Goal: Task Accomplishment & Management: Use online tool/utility

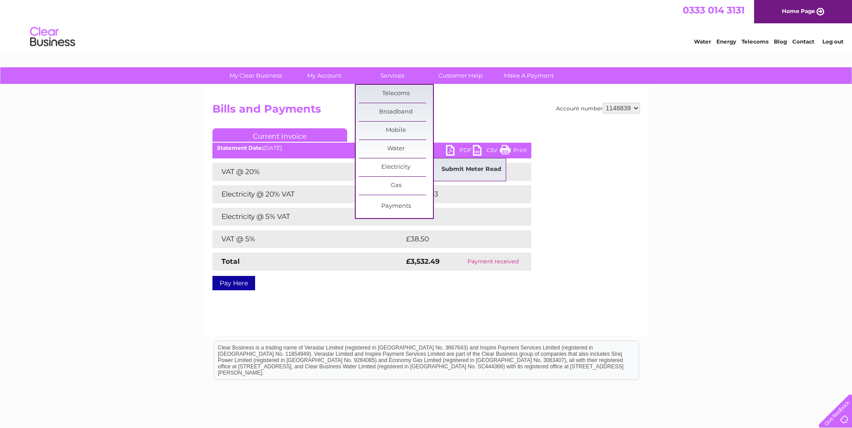
click at [460, 168] on link "Submit Meter Read" at bounding box center [471, 170] width 74 height 18
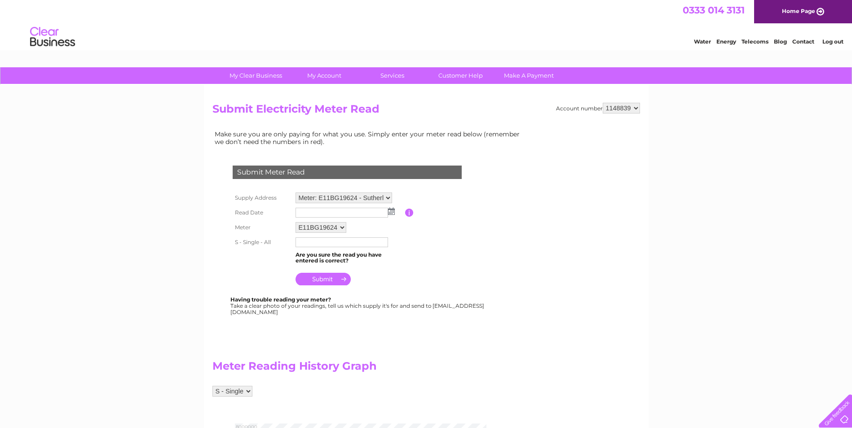
click at [386, 198] on select "Meter: E11BG19624 - Sutherlands Pharmacy, [STREET_ADDRESS][PERSON_NAME] Meter: …" at bounding box center [343, 198] width 97 height 11
click at [295, 193] on select "Meter: E11BG19624 - Sutherlands Pharmacy, [STREET_ADDRESS][PERSON_NAME] Meter: …" at bounding box center [343, 199] width 97 height 12
click at [390, 214] on img at bounding box center [391, 211] width 7 height 7
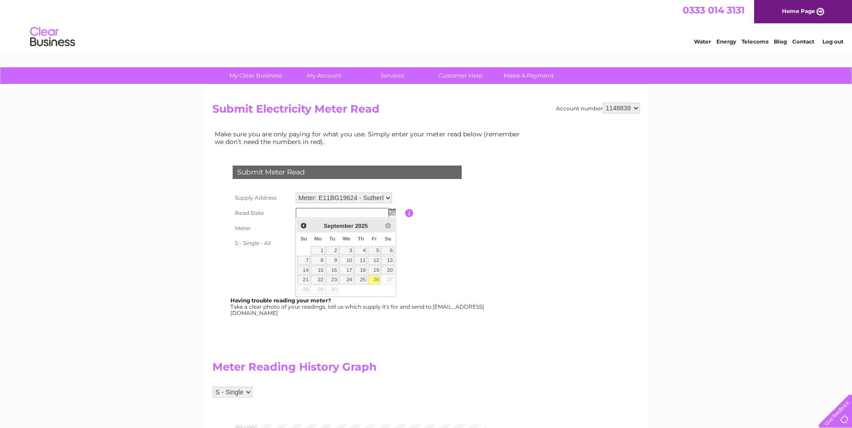
click at [375, 280] on link "26" at bounding box center [374, 280] width 13 height 9
type input "2025/09/26"
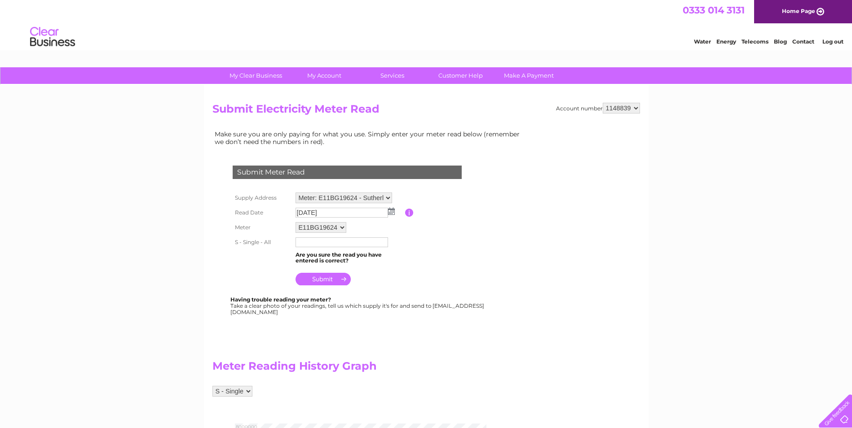
click at [330, 243] on input "text" at bounding box center [341, 242] width 92 height 10
type input "843539"
click at [264, 271] on th at bounding box center [261, 278] width 63 height 22
click at [322, 278] on input "submit" at bounding box center [322, 279] width 55 height 13
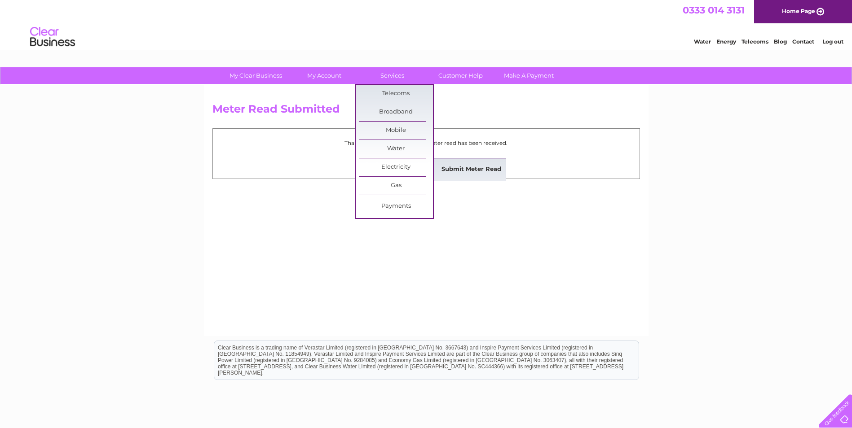
click at [456, 167] on link "Submit Meter Read" at bounding box center [471, 170] width 74 height 18
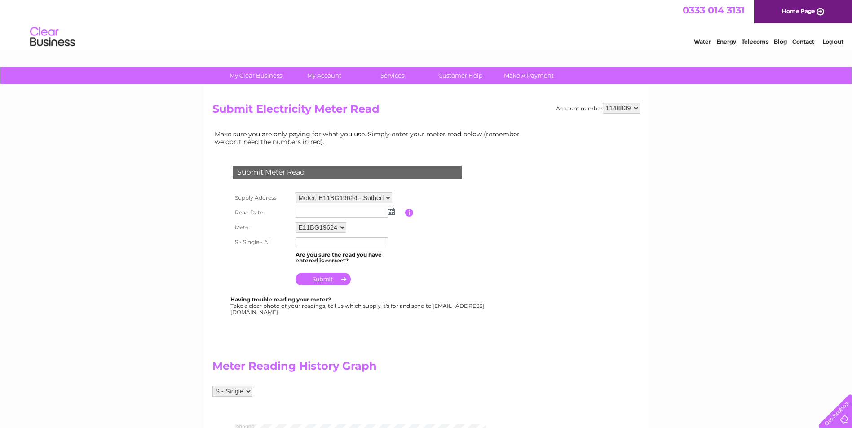
click at [387, 199] on select "Meter: E11BG19624 - Sutherlands Pharmacy, [STREET_ADDRESS][PERSON_NAME] Meter: …" at bounding box center [343, 198] width 97 height 11
select select "95199"
click at [295, 193] on select "Meter: E11BG19624 - Sutherlands Pharmacy, [STREET_ADDRESS][PERSON_NAME] Meter: …" at bounding box center [343, 199] width 97 height 12
click at [391, 213] on img at bounding box center [391, 211] width 7 height 7
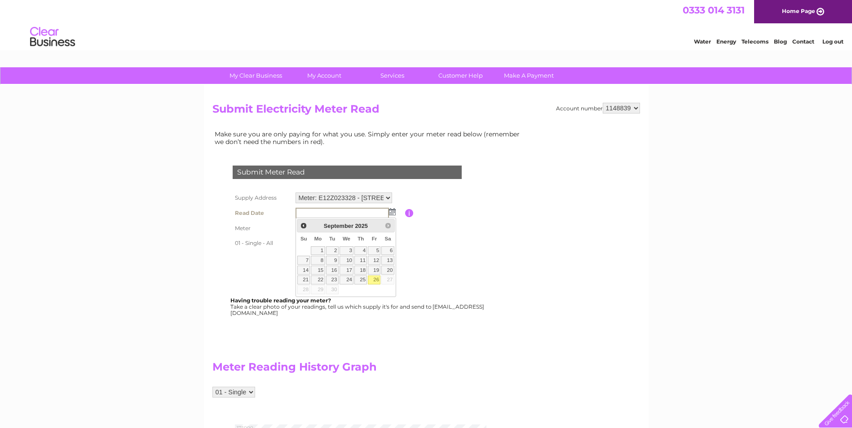
click at [376, 278] on link "26" at bounding box center [374, 280] width 13 height 9
type input "[DATE]"
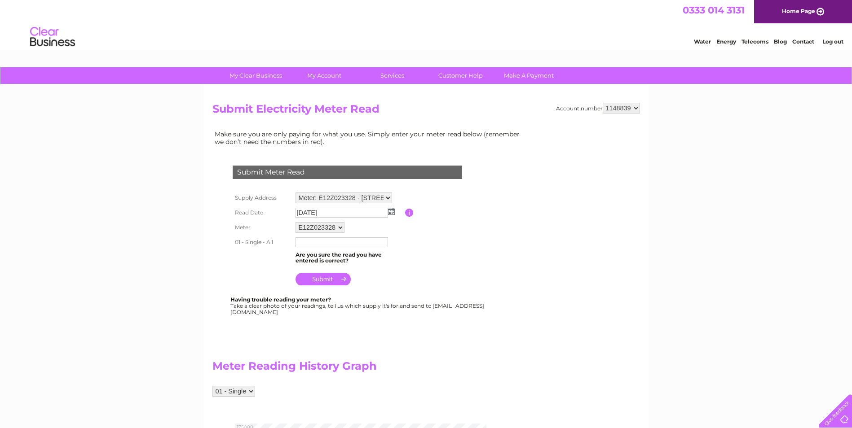
click at [354, 241] on input "text" at bounding box center [341, 242] width 92 height 10
type input "165695"
click at [389, 273] on td at bounding box center [349, 278] width 112 height 22
click at [336, 277] on input "submit" at bounding box center [322, 279] width 55 height 13
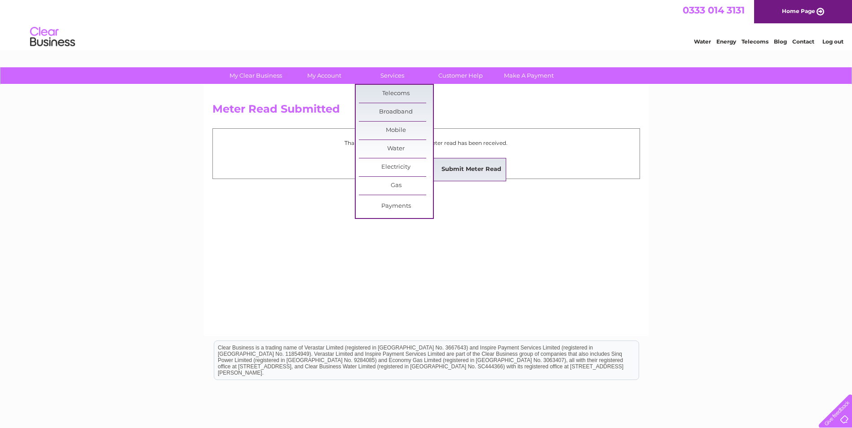
click at [456, 169] on link "Submit Meter Read" at bounding box center [471, 170] width 74 height 18
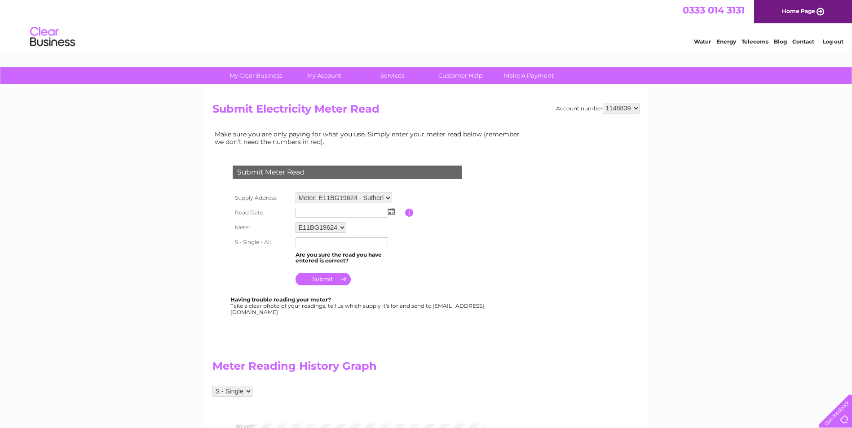
click at [388, 198] on select "Meter: E11BG19624 - Sutherlands Pharmacy, [STREET_ADDRESS][PERSON_NAME] Meter: …" at bounding box center [343, 198] width 97 height 11
select select "95203"
click at [295, 193] on select "Meter: E11BG19624 - Sutherlands Pharmacy, [STREET_ADDRESS][PERSON_NAME] Meter: …" at bounding box center [343, 199] width 97 height 12
click at [337, 226] on select "V01C11010" at bounding box center [318, 228] width 47 height 12
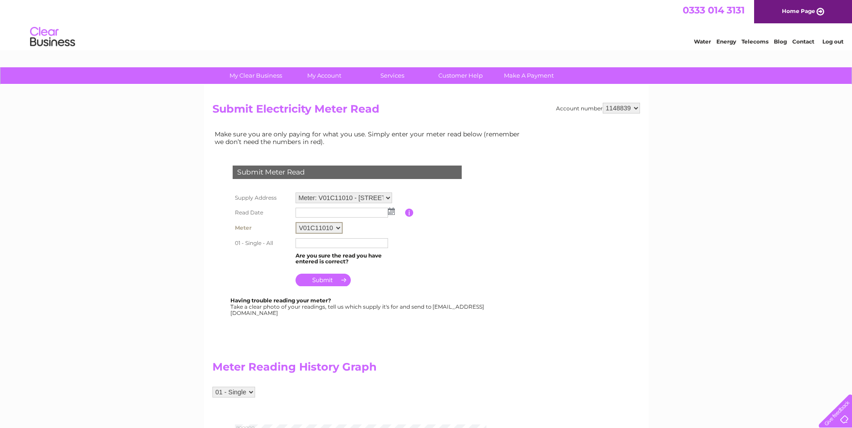
click at [390, 212] on img at bounding box center [391, 211] width 7 height 7
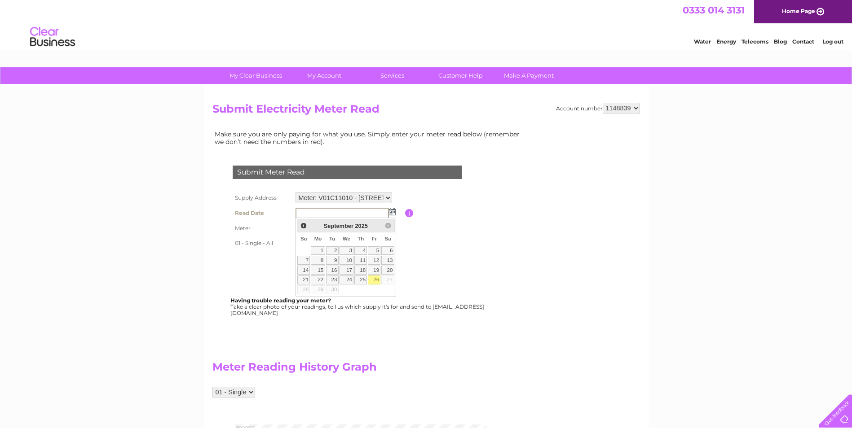
click at [375, 278] on link "26" at bounding box center [374, 280] width 13 height 9
type input "[DATE]"
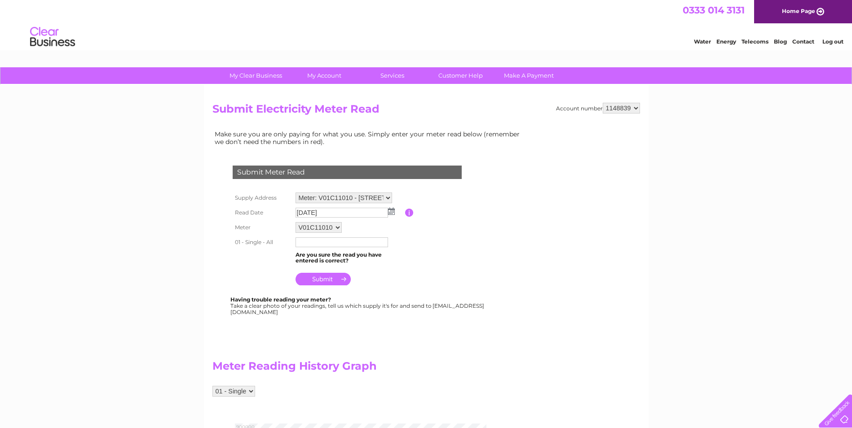
click at [335, 241] on input "text" at bounding box center [341, 242] width 92 height 10
type input "847910"
click at [377, 277] on td at bounding box center [349, 278] width 112 height 22
click at [342, 280] on input "submit" at bounding box center [322, 279] width 55 height 13
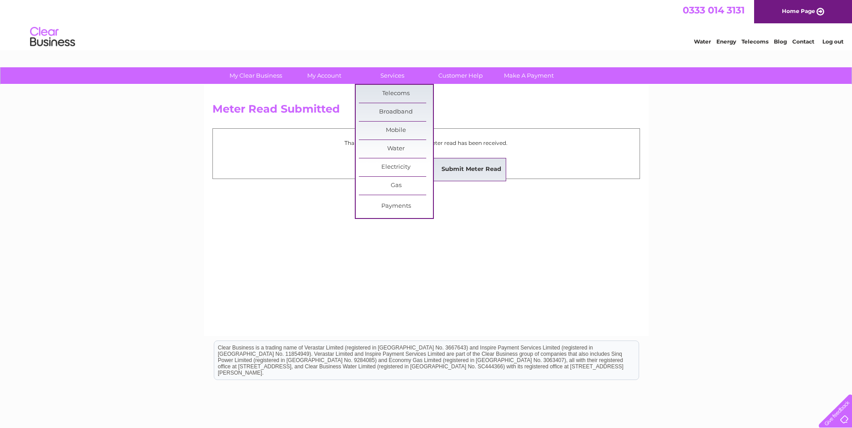
click at [453, 167] on link "Submit Meter Read" at bounding box center [471, 170] width 74 height 18
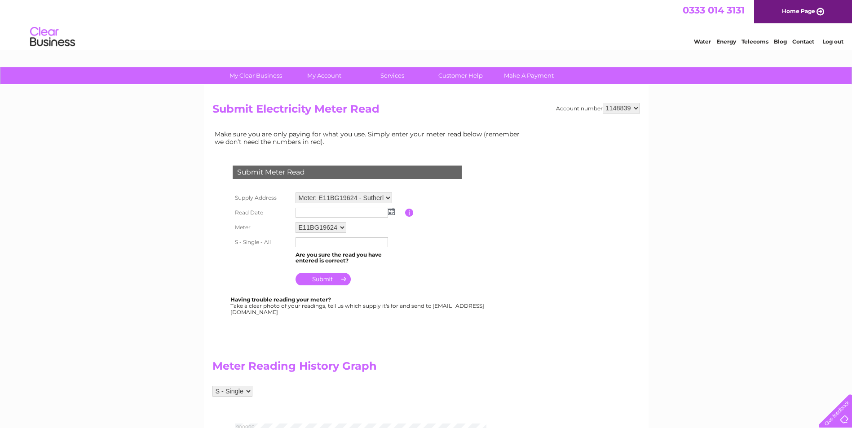
click at [388, 199] on select "Meter: E11BG19624 - Sutherlands Pharmacy, [STREET_ADDRESS][PERSON_NAME] Meter: …" at bounding box center [343, 198] width 97 height 11
select select "95202"
click at [295, 193] on select "Meter: E11BG19624 - Sutherlands Pharmacy, [STREET_ADDRESS][PERSON_NAME] Meter: …" at bounding box center [343, 199] width 97 height 12
click at [391, 211] on img at bounding box center [391, 211] width 7 height 7
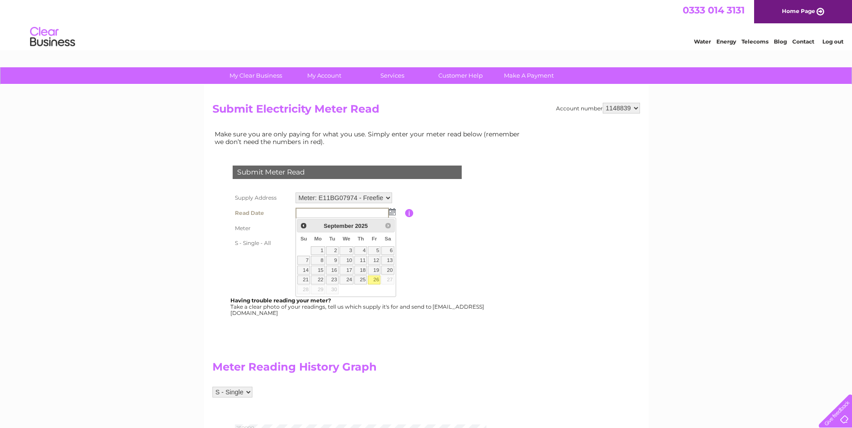
click at [373, 278] on link "26" at bounding box center [374, 280] width 13 height 9
type input "[DATE]"
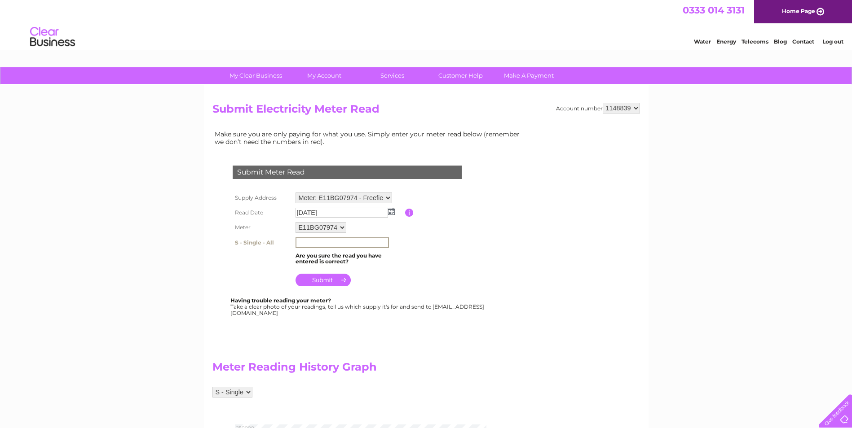
click at [346, 244] on input "text" at bounding box center [341, 242] width 93 height 11
type input "236412"
click at [341, 278] on input "submit" at bounding box center [322, 280] width 55 height 13
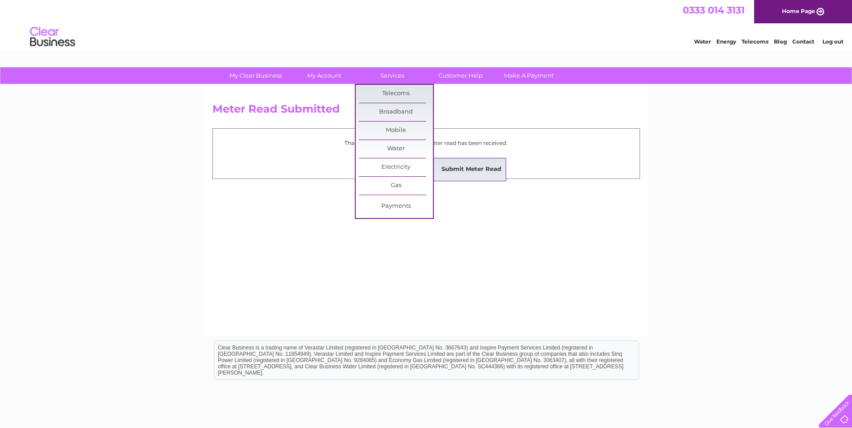
click at [456, 169] on link "Submit Meter Read" at bounding box center [471, 170] width 74 height 18
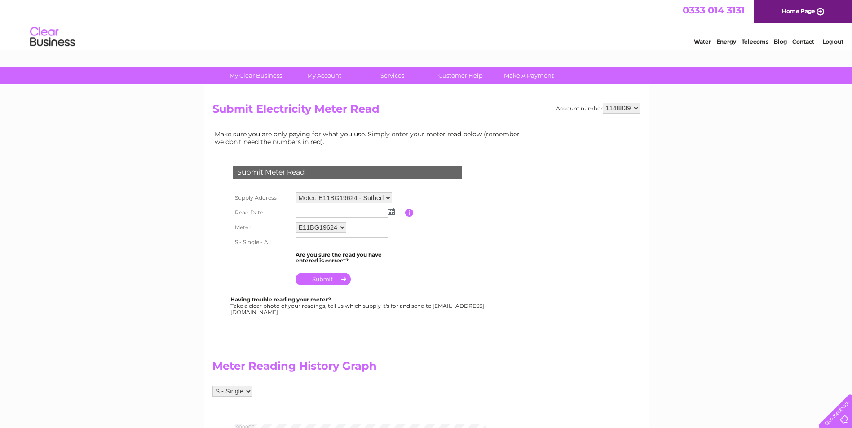
click at [387, 196] on select "Meter: E11BG19624 - Sutherlands Pharmacy, [STREET_ADDRESS][PERSON_NAME] Meter: …" at bounding box center [343, 198] width 97 height 11
select select "95205"
click at [295, 193] on select "Meter: E11BG19624 - Sutherlands Pharmacy, [STREET_ADDRESS][PERSON_NAME] Meter: …" at bounding box center [343, 199] width 97 height 12
click at [391, 213] on img at bounding box center [391, 211] width 7 height 7
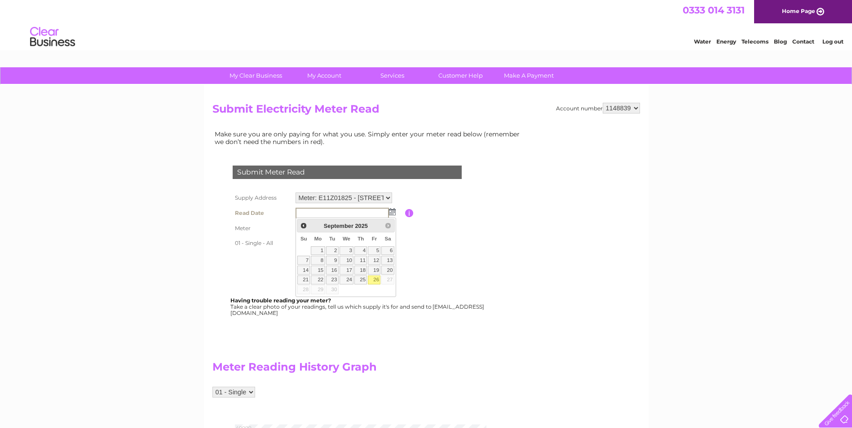
click at [374, 279] on link "26" at bounding box center [374, 280] width 13 height 9
type input "[DATE]"
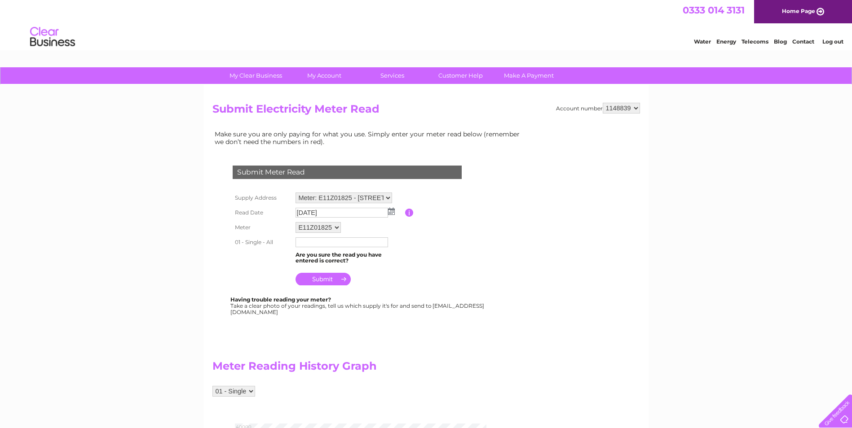
click at [364, 243] on input "text" at bounding box center [341, 242] width 92 height 10
type input "1243"
click at [382, 274] on td at bounding box center [349, 278] width 112 height 22
click at [342, 279] on input "submit" at bounding box center [322, 279] width 55 height 13
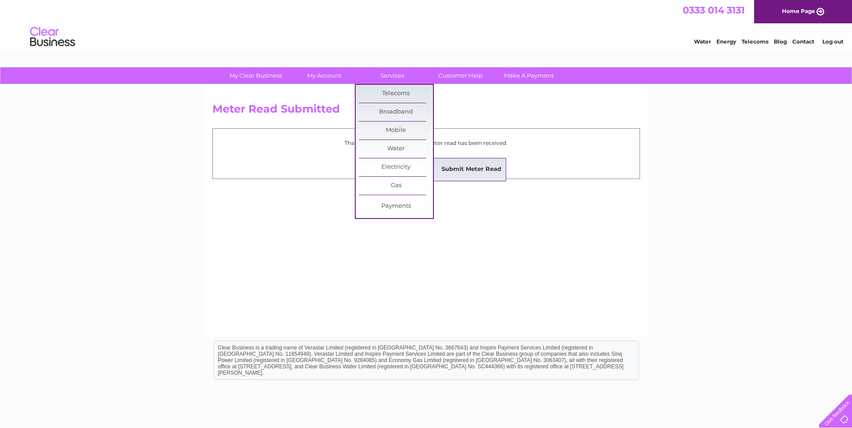
click at [454, 167] on link "Submit Meter Read" at bounding box center [471, 170] width 74 height 18
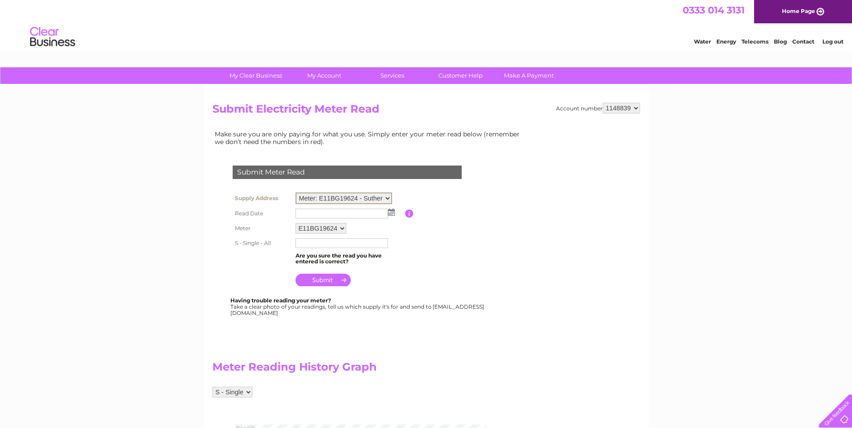
click at [387, 196] on select "Meter: E11BG19624 - Sutherlands Pharmacy, [STREET_ADDRESS][PERSON_NAME] Meter: …" at bounding box center [343, 199] width 97 height 12
select select "95200"
click at [295, 193] on select "Meter: E11BG19624 - Sutherlands Pharmacy, [STREET_ADDRESS][PERSON_NAME] Meter: …" at bounding box center [343, 199] width 97 height 12
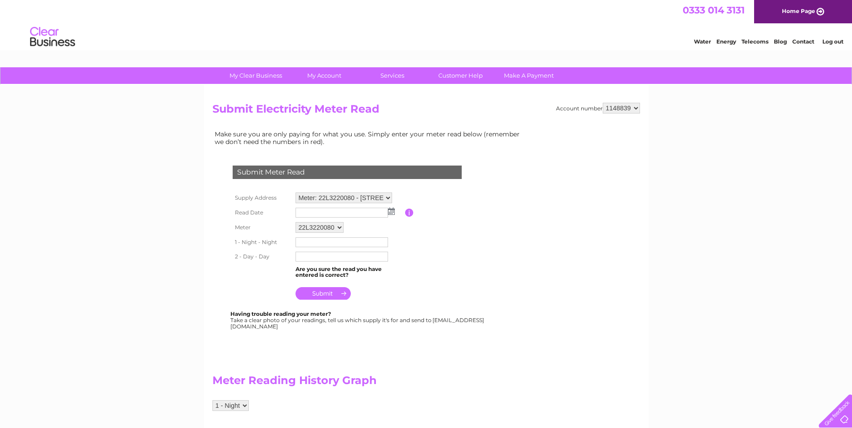
click at [392, 213] on img at bounding box center [391, 211] width 7 height 7
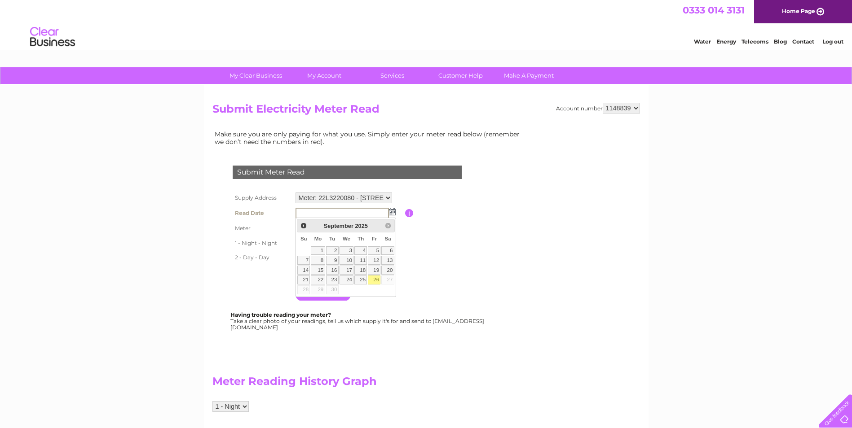
click at [376, 277] on link "26" at bounding box center [374, 280] width 13 height 9
type input "[DATE]"
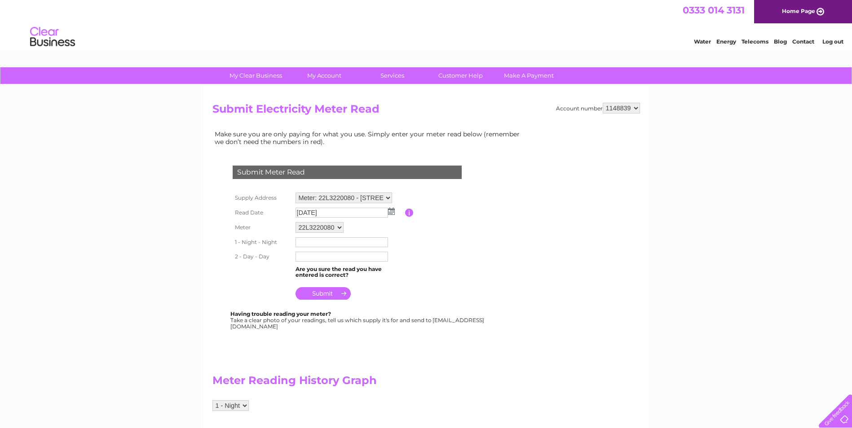
click at [346, 243] on input "text" at bounding box center [341, 242] width 92 height 10
click at [219, 239] on div "Submit Meter Read Supply Address Meter: E11BG19624 - Sutherlands Pharmacy, [STR…" at bounding box center [348, 244] width 273 height 174
click at [334, 242] on input "text" at bounding box center [341, 242] width 92 height 10
drag, startPoint x: 399, startPoint y: 238, endPoint x: 388, endPoint y: 216, distance: 24.1
click at [399, 237] on td at bounding box center [349, 242] width 112 height 15
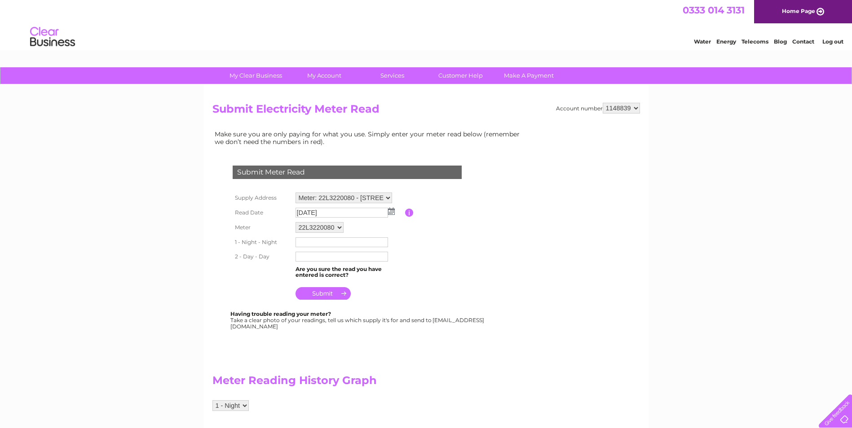
click at [338, 246] on input "text" at bounding box center [341, 242] width 92 height 10
type input "21998"
type input "10730"
click at [337, 294] on input "submit" at bounding box center [322, 293] width 55 height 13
